Goal: Use online tool/utility: Utilize a website feature to perform a specific function

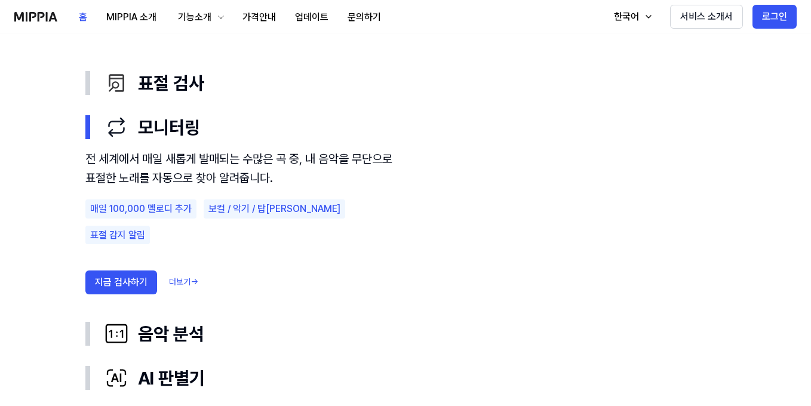
scroll to position [686, 0]
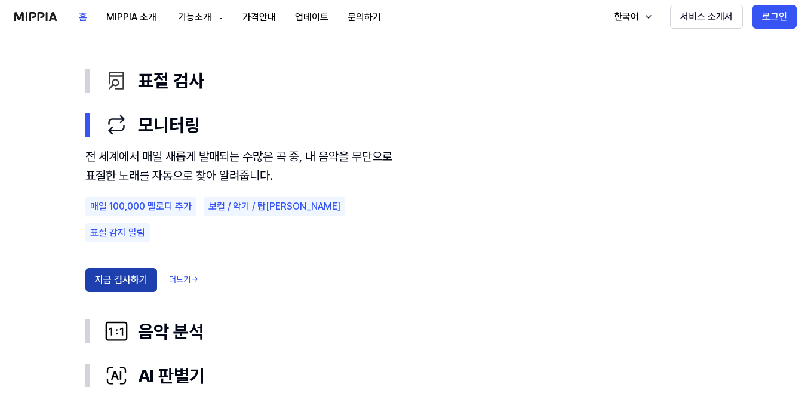
click at [135, 268] on button "지금 검사하기" at bounding box center [121, 280] width 72 height 24
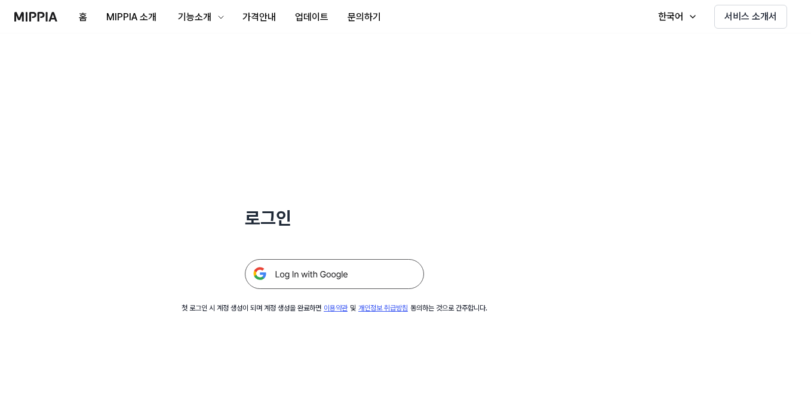
click at [311, 278] on img at bounding box center [334, 274] width 179 height 30
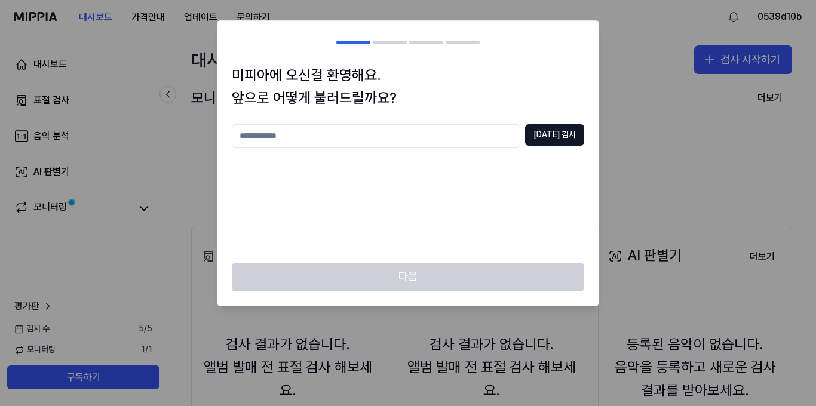
click at [441, 136] on input "text" at bounding box center [376, 136] width 289 height 24
type input "**"
click at [560, 128] on button "중복 검사" at bounding box center [554, 135] width 59 height 22
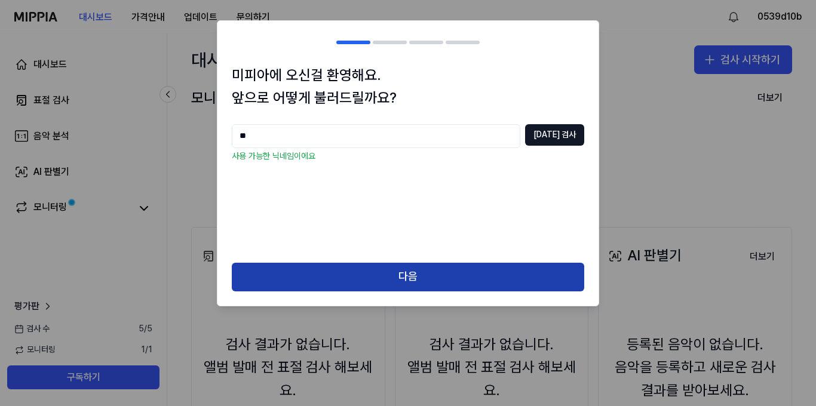
click at [443, 265] on button "다음" at bounding box center [408, 277] width 352 height 29
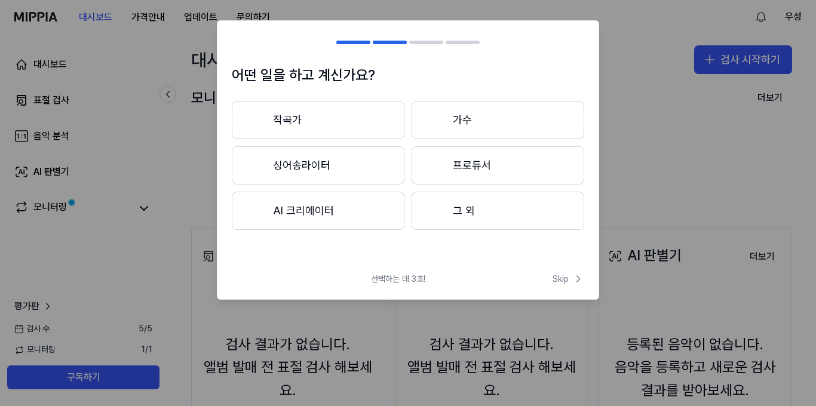
click at [373, 119] on button "작곡가" at bounding box center [318, 120] width 173 height 38
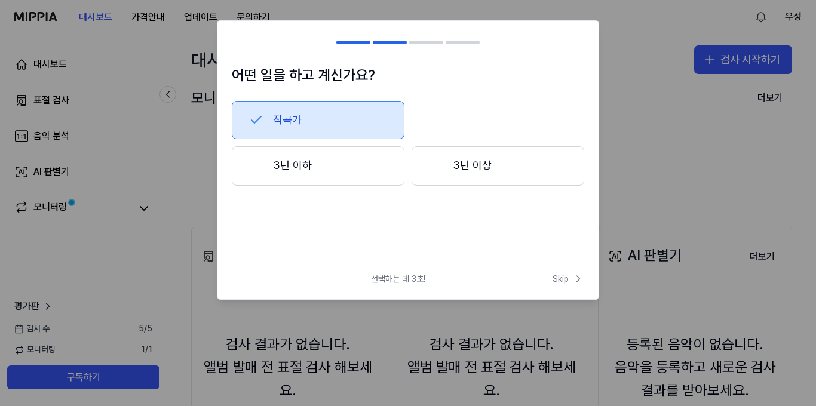
click at [370, 174] on button "3년 이하" at bounding box center [318, 165] width 173 height 39
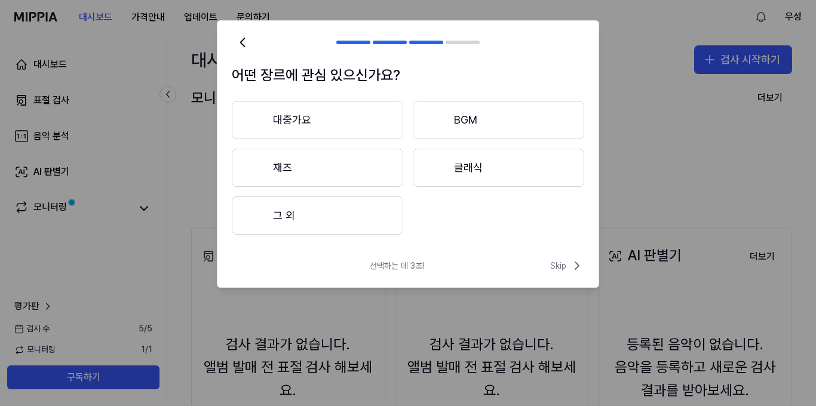
click at [352, 118] on button "대중가요" at bounding box center [317, 120] width 171 height 38
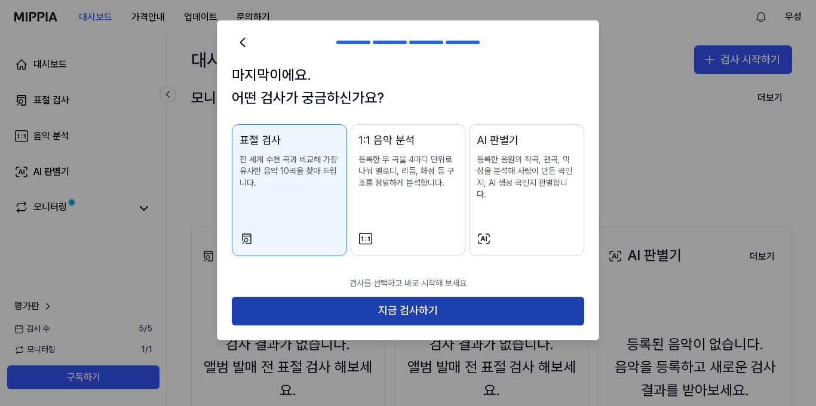
click at [363, 297] on button "지금 검사하기" at bounding box center [408, 311] width 352 height 29
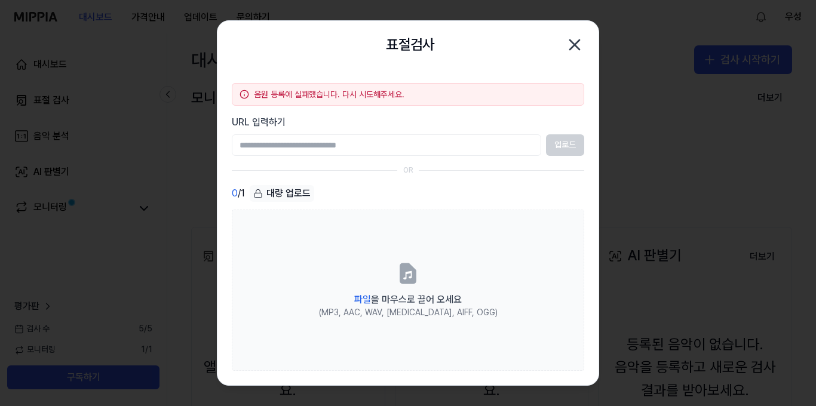
click at [574, 49] on icon "button" at bounding box center [574, 44] width 19 height 19
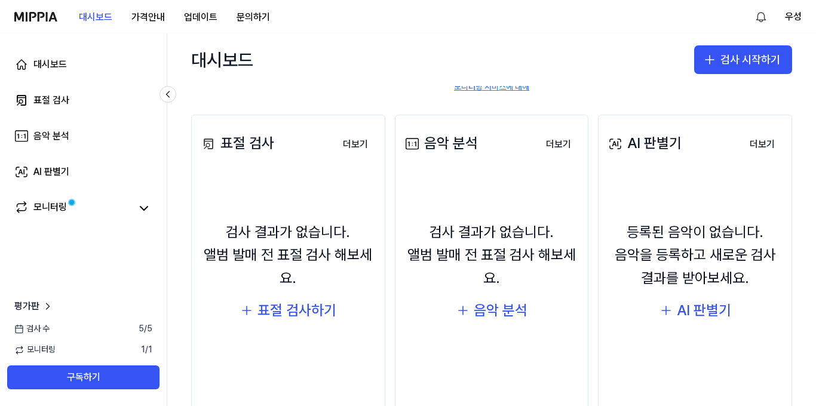
scroll to position [142, 0]
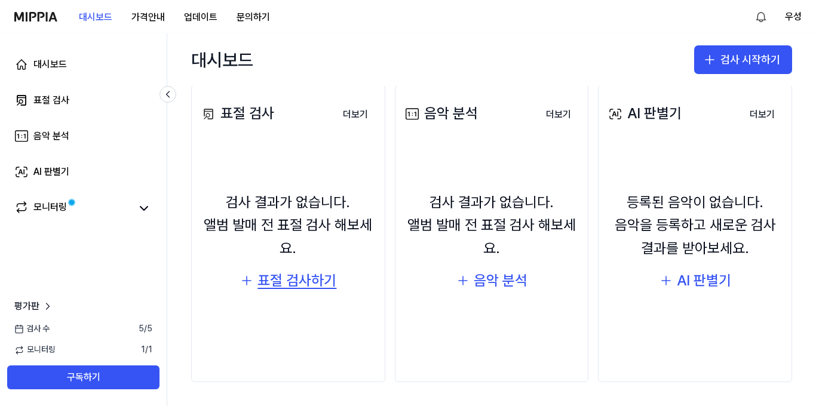
click at [288, 283] on div "표절 검사하기" at bounding box center [296, 280] width 79 height 23
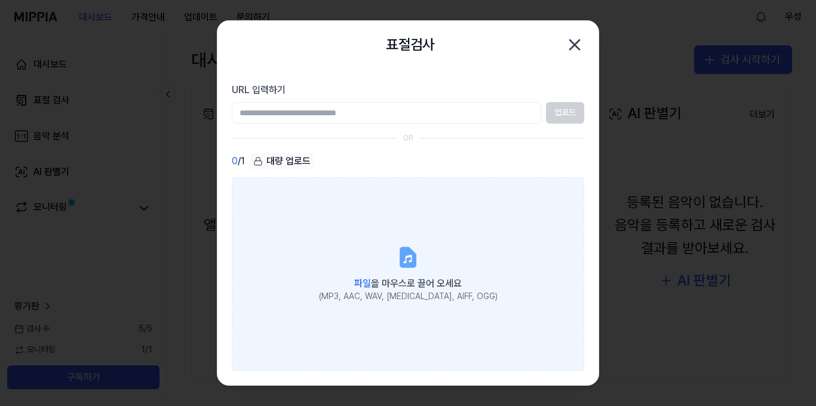
click at [413, 258] on icon at bounding box center [408, 257] width 14 height 19
click at [0, 0] on input "파일 을 마우스로 끌어 오세요 (MP3, AAC, WAV, FLAC, AIFF, OGG)" at bounding box center [0, 0] width 0 height 0
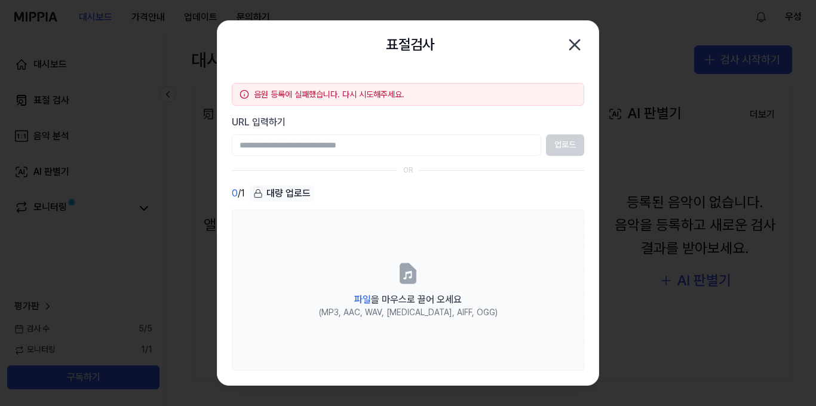
click at [578, 45] on icon "button" at bounding box center [574, 44] width 19 height 19
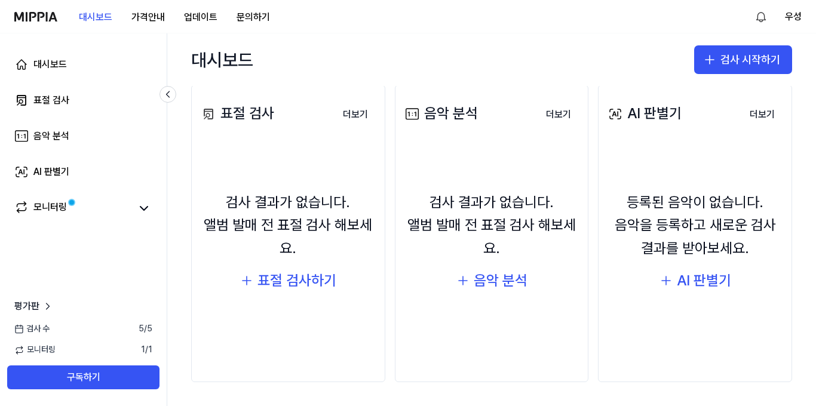
click at [240, 269] on button "표절 검사하기" at bounding box center [288, 280] width 97 height 23
